Goal: Information Seeking & Learning: Learn about a topic

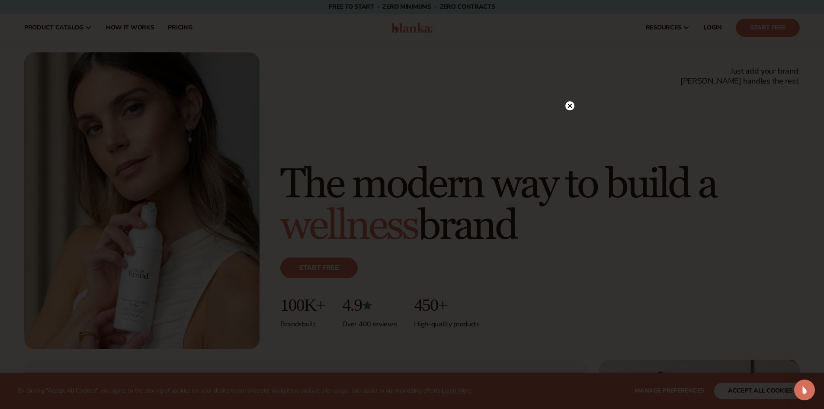
click at [566, 101] on div at bounding box center [570, 105] width 9 height 15
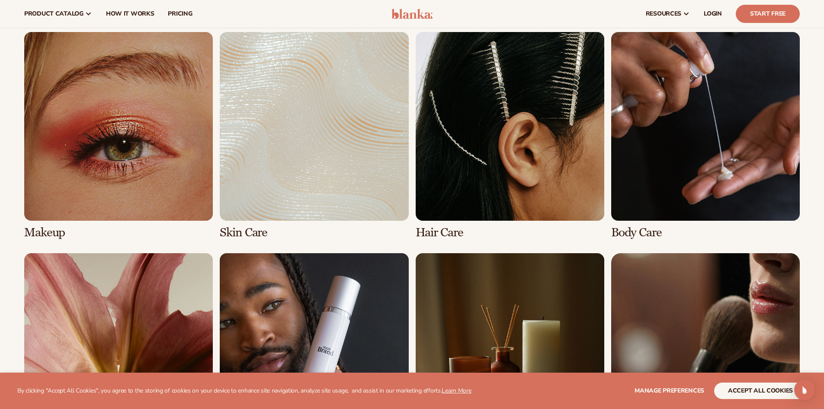
scroll to position [1776, 0]
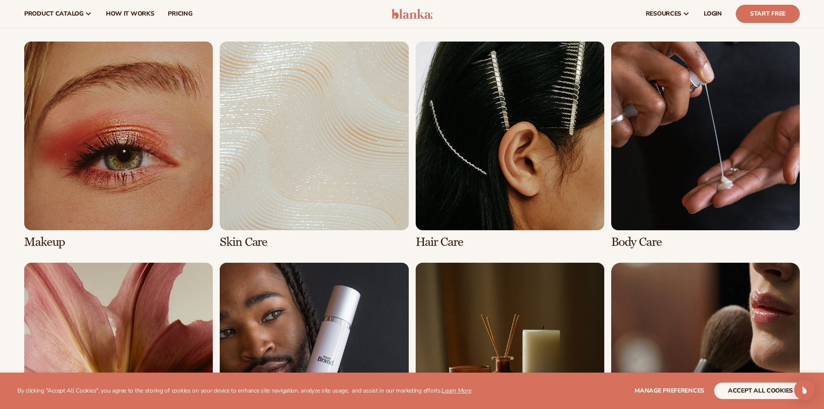
click at [180, 174] on link "1 / 8" at bounding box center [118, 145] width 189 height 207
click at [149, 124] on link "1 / 8" at bounding box center [118, 145] width 189 height 207
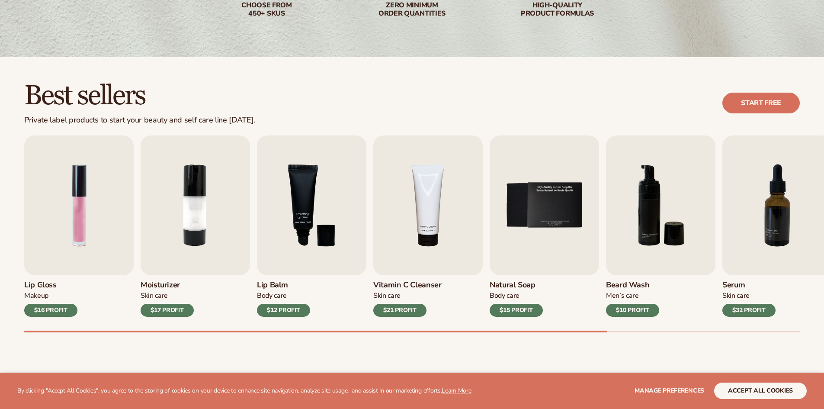
scroll to position [216, 0]
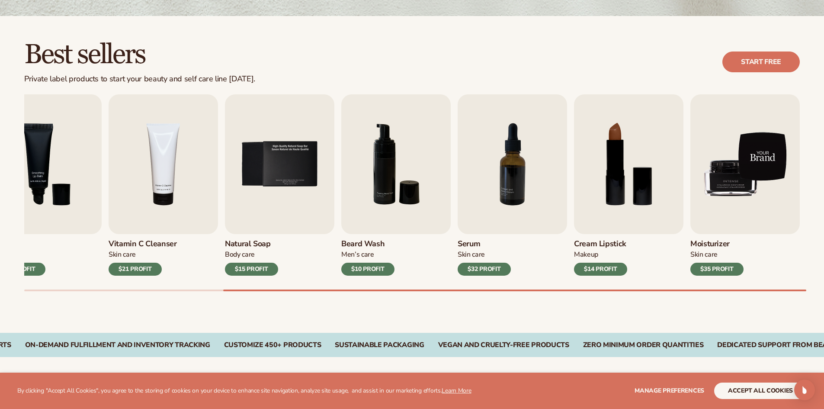
click at [783, 196] on img "9 / 9" at bounding box center [745, 164] width 109 height 140
click at [728, 217] on img "9 / 9" at bounding box center [745, 164] width 109 height 140
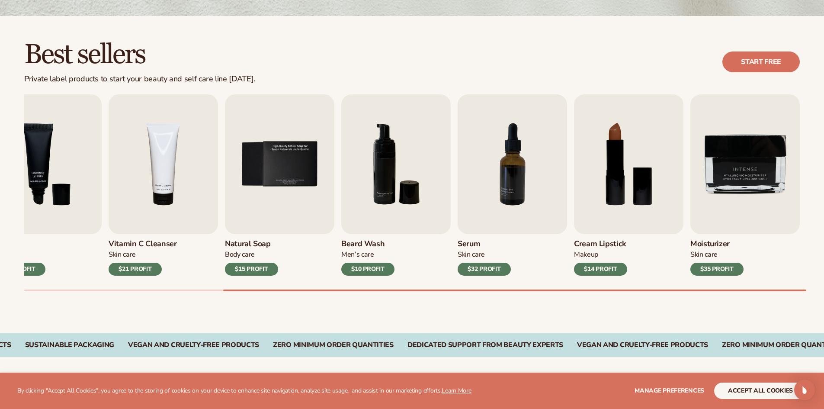
click at [724, 272] on div "$35 PROFIT" at bounding box center [717, 269] width 53 height 13
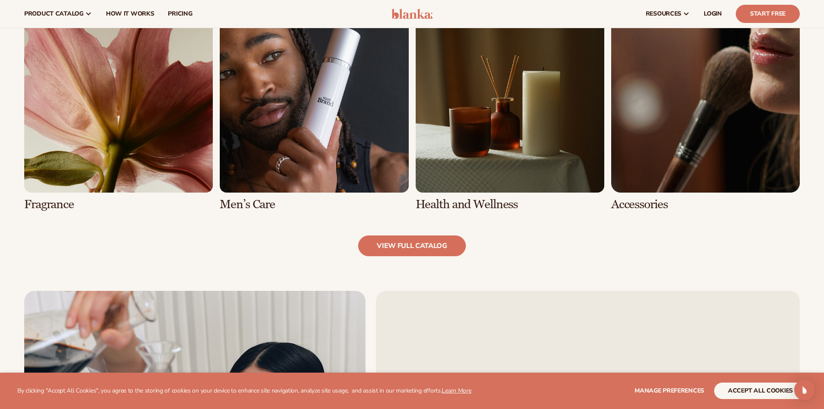
scroll to position [736, 0]
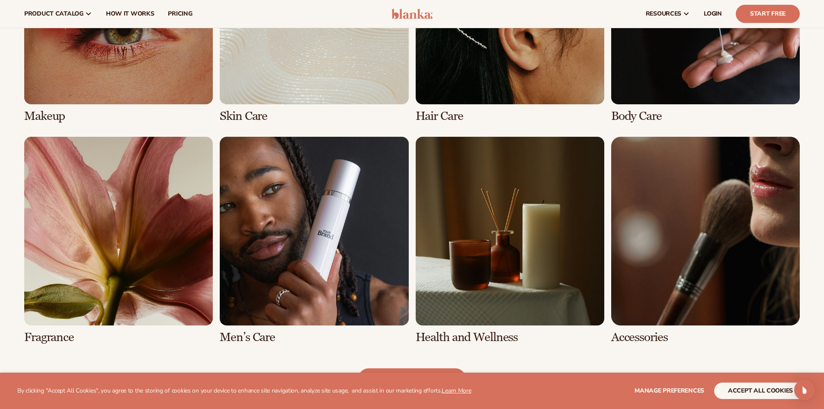
click at [462, 279] on link "7 / 8" at bounding box center [510, 240] width 189 height 207
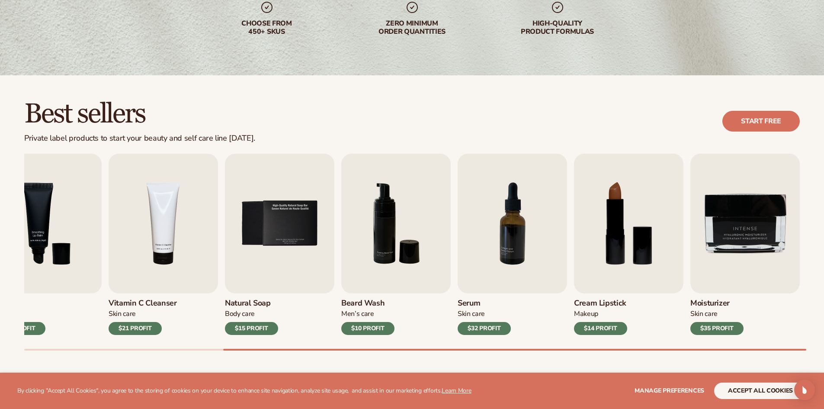
scroll to position [216, 0]
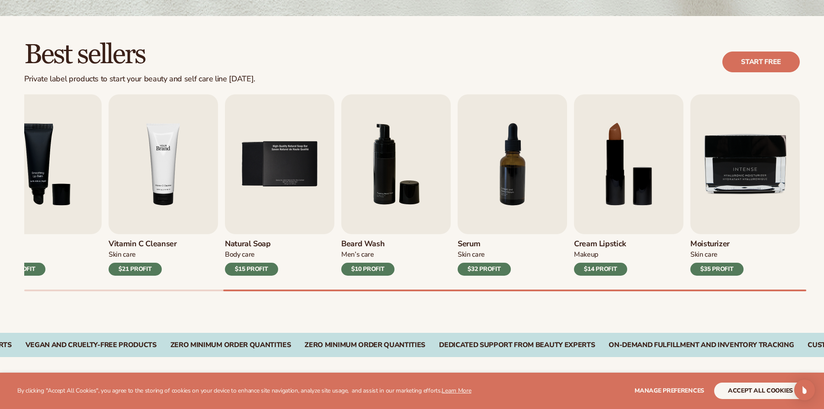
click at [181, 201] on img "4 / 9" at bounding box center [163, 164] width 109 height 140
click at [303, 173] on img "5 / 9" at bounding box center [279, 164] width 109 height 140
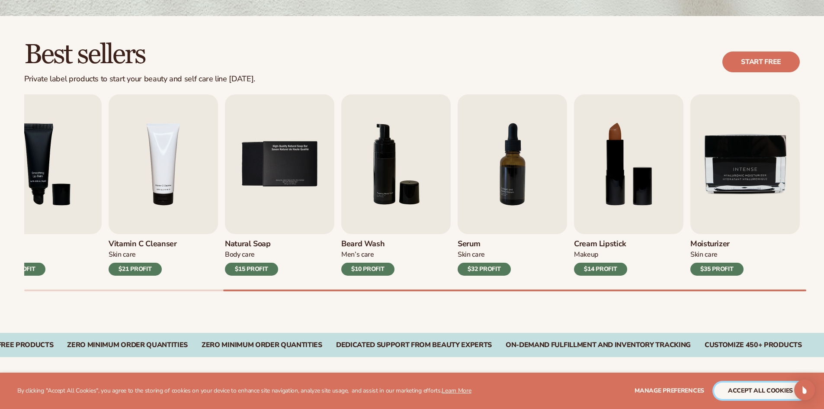
click at [755, 386] on button "accept all cookies" at bounding box center [760, 391] width 93 height 16
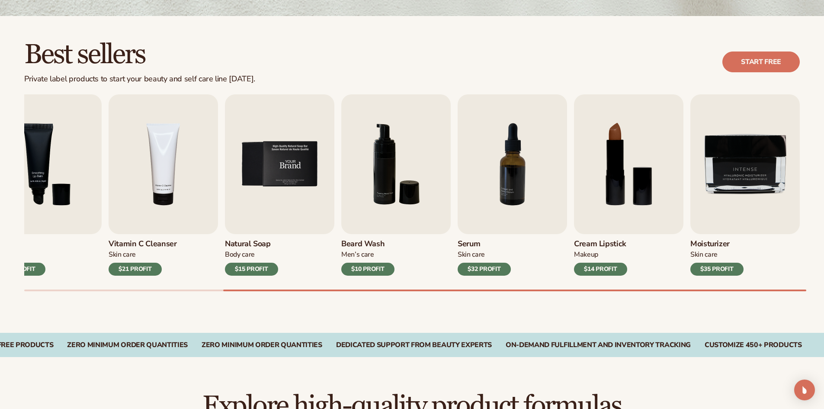
click at [311, 173] on img "5 / 9" at bounding box center [279, 164] width 109 height 140
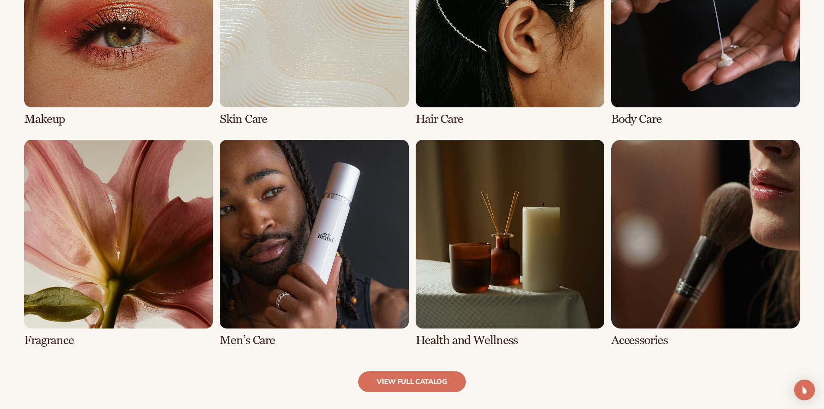
scroll to position [736, 0]
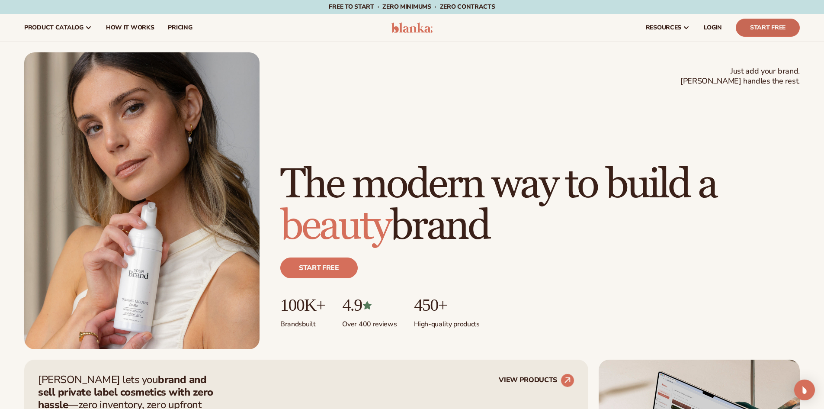
click at [783, 30] on link "Start Free" at bounding box center [768, 28] width 64 height 18
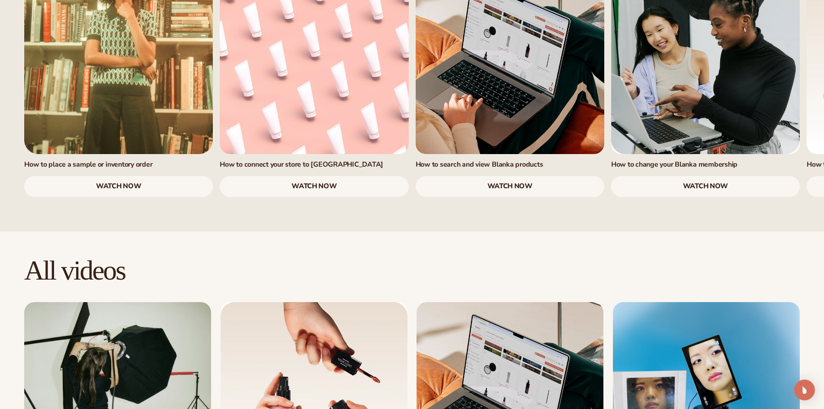
scroll to position [822, 0]
